Goal: Task Accomplishment & Management: Complete application form

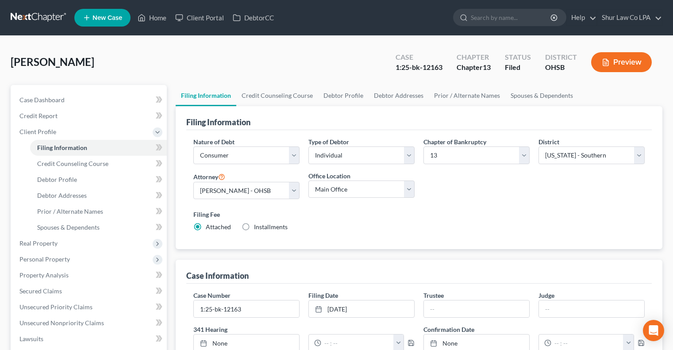
select select "1"
select select "0"
select select "3"
select select "62"
select select "0"
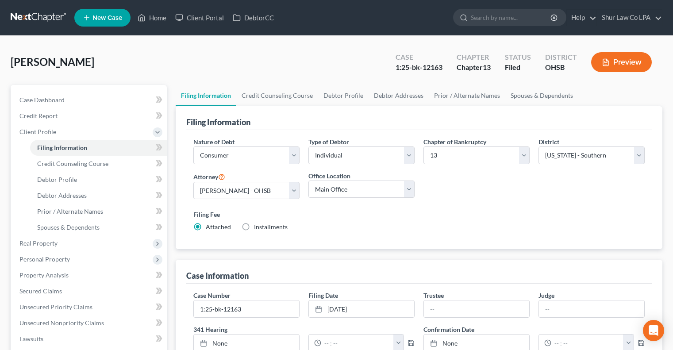
select select "36"
click at [319, 51] on div "[PERSON_NAME] Upgraded Case 1:25-bk-12163 Chapter Chapter 13 Status [GEOGRAPHIC…" at bounding box center [336, 65] width 651 height 38
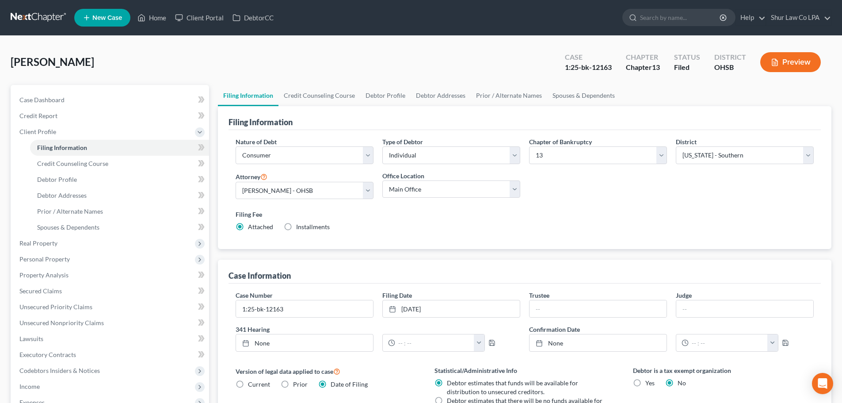
click at [29, 7] on nav "Home New Case Client Portal DebtorCC Shur Law Co LPA [PERSON_NAME][EMAIL_ADDRES…" at bounding box center [421, 17] width 842 height 35
click at [29, 15] on link at bounding box center [39, 18] width 57 height 16
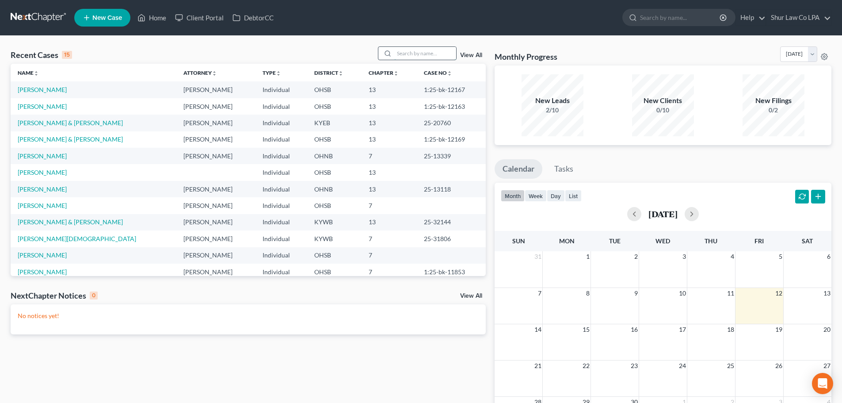
click at [398, 56] on input "search" at bounding box center [425, 53] width 62 height 13
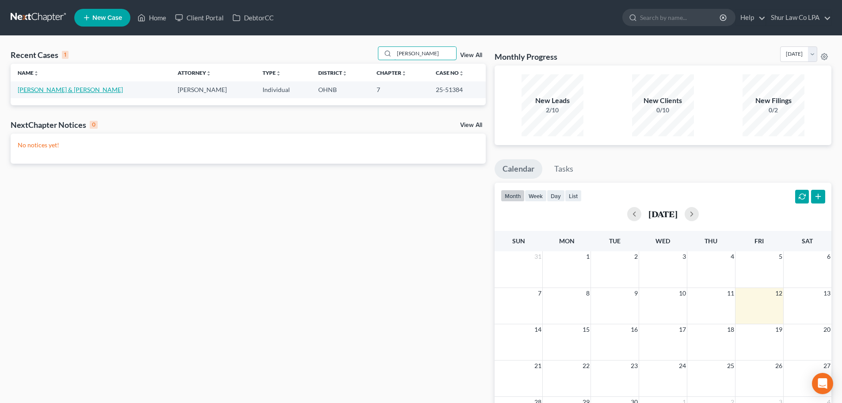
type input "[PERSON_NAME]"
click at [71, 91] on link "[PERSON_NAME] & [PERSON_NAME]" at bounding box center [70, 90] width 105 height 8
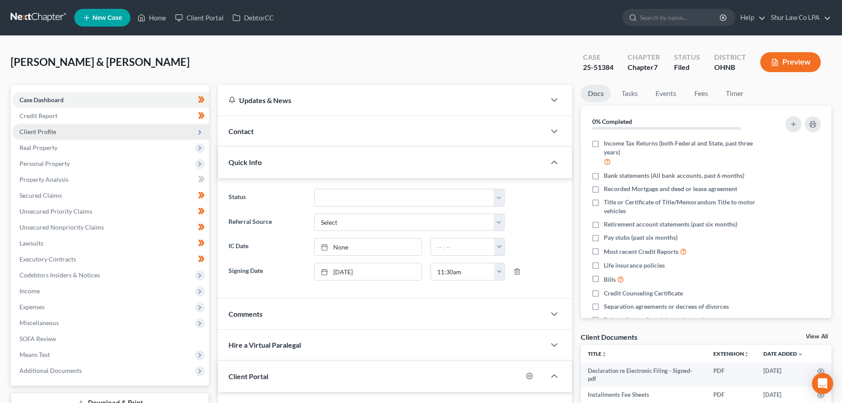
click at [82, 127] on span "Client Profile" at bounding box center [110, 132] width 197 height 16
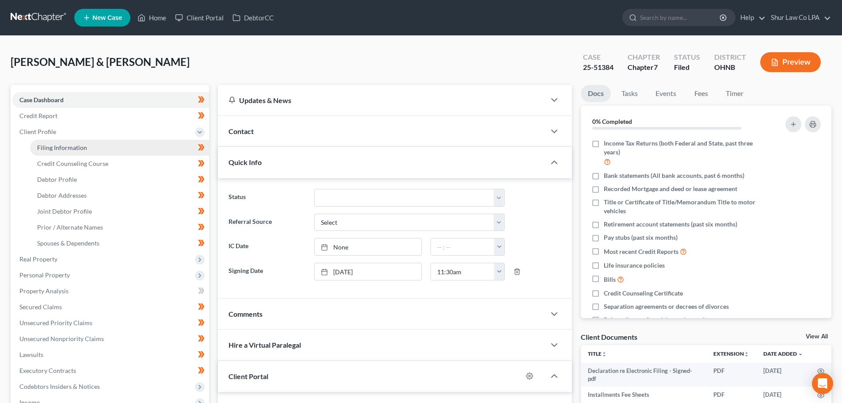
click at [84, 143] on link "Filing Information" at bounding box center [119, 148] width 179 height 16
select select "1"
select select "0"
select select "36"
